Goal: Transaction & Acquisition: Purchase product/service

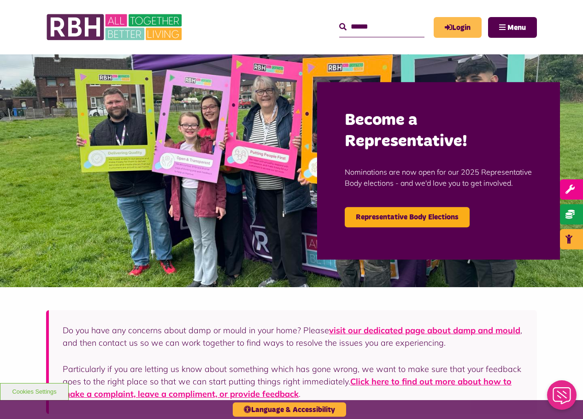
click at [451, 29] on link "Login" at bounding box center [458, 27] width 48 height 21
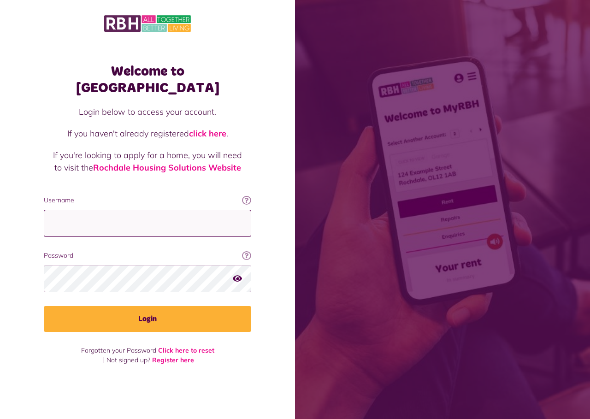
type input "**********"
click at [238, 274] on icon "button" at bounding box center [237, 278] width 9 height 8
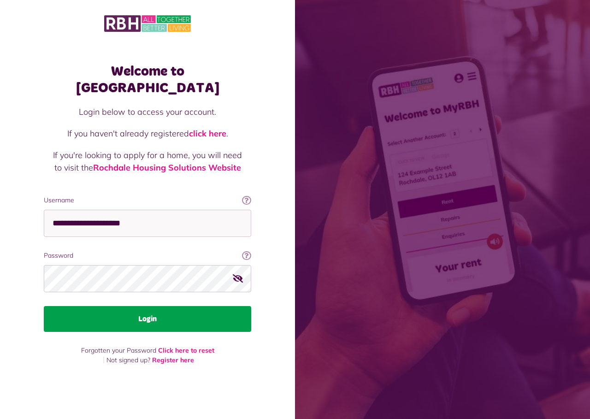
click at [118, 309] on button "Login" at bounding box center [148, 319] width 208 height 26
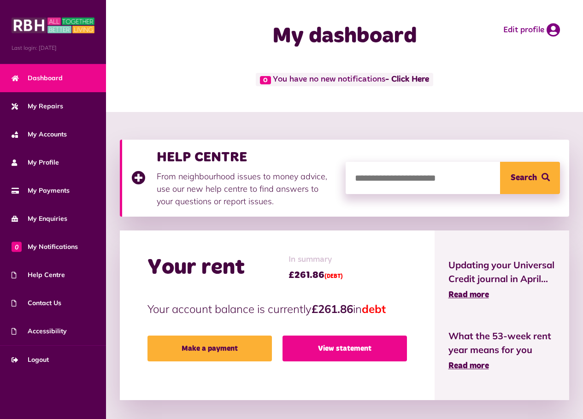
click at [301, 346] on link "View statement" at bounding box center [345, 349] width 125 height 26
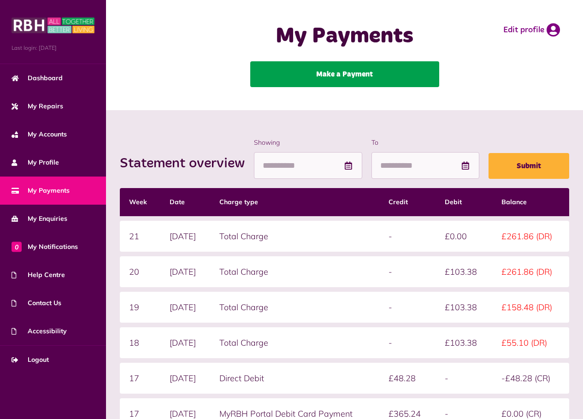
click at [355, 76] on link "Make a Payment" at bounding box center [344, 74] width 189 height 26
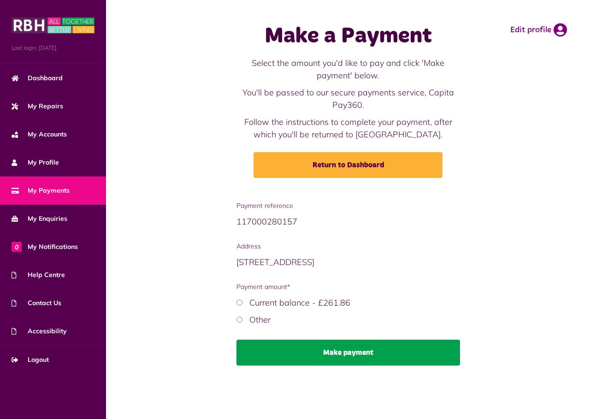
click at [340, 349] on button "Make payment" at bounding box center [349, 353] width 224 height 26
